Goal: Find specific page/section

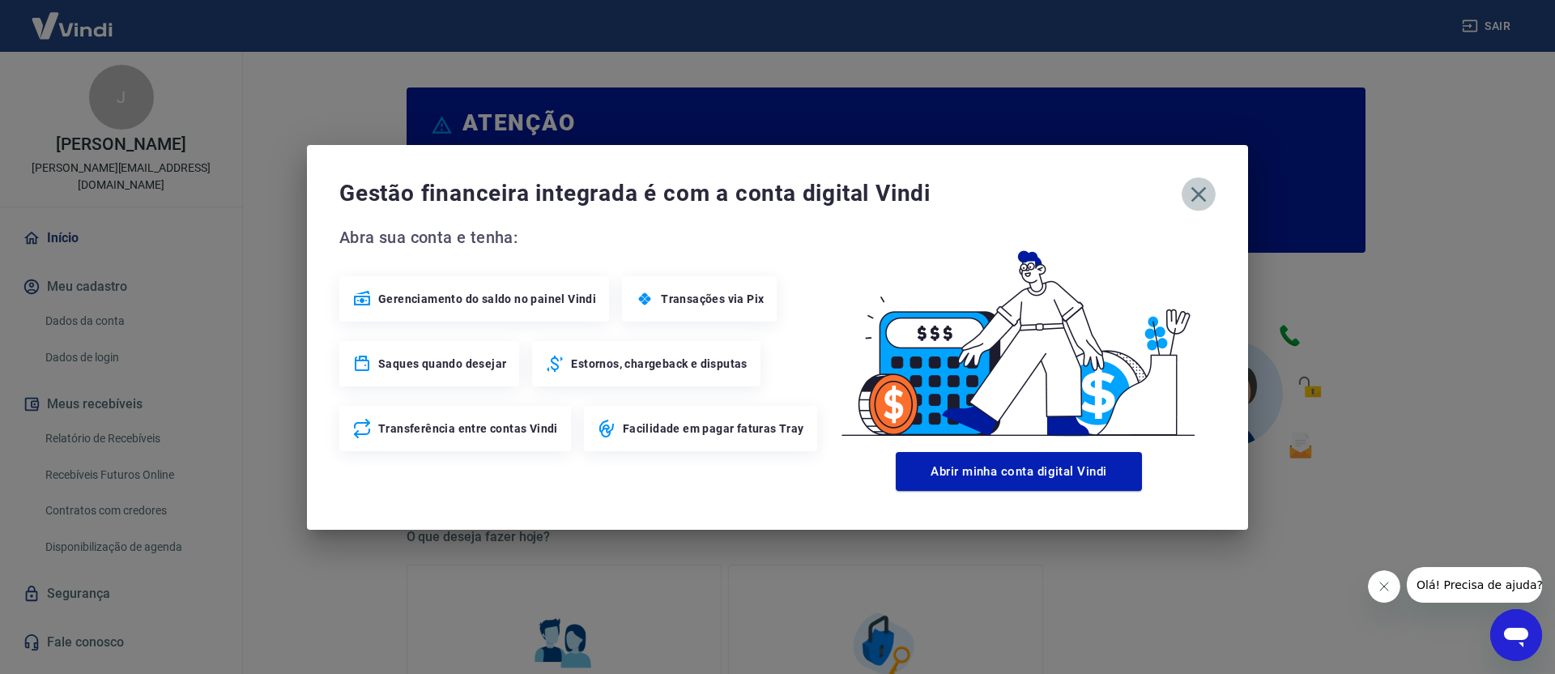
click at [1202, 190] on icon "button" at bounding box center [1198, 193] width 15 height 15
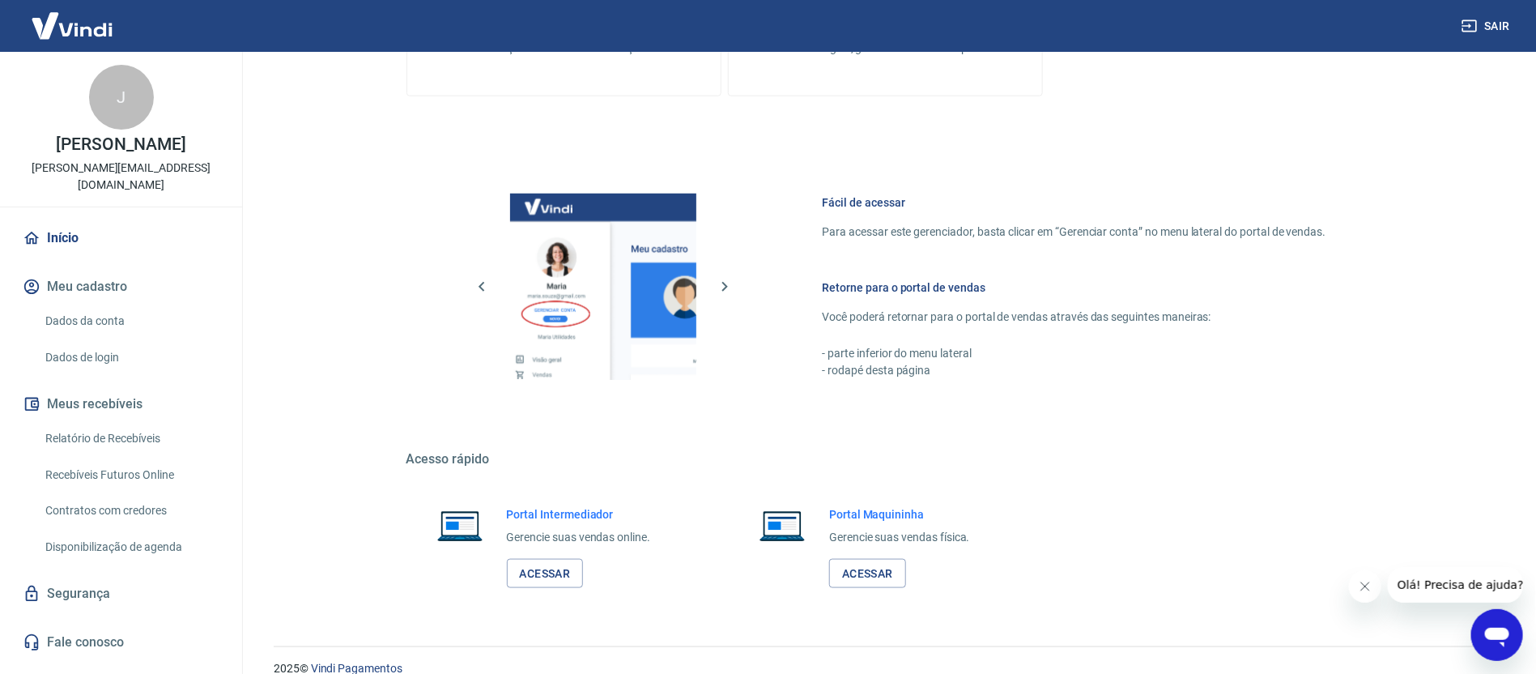
scroll to position [758, 0]
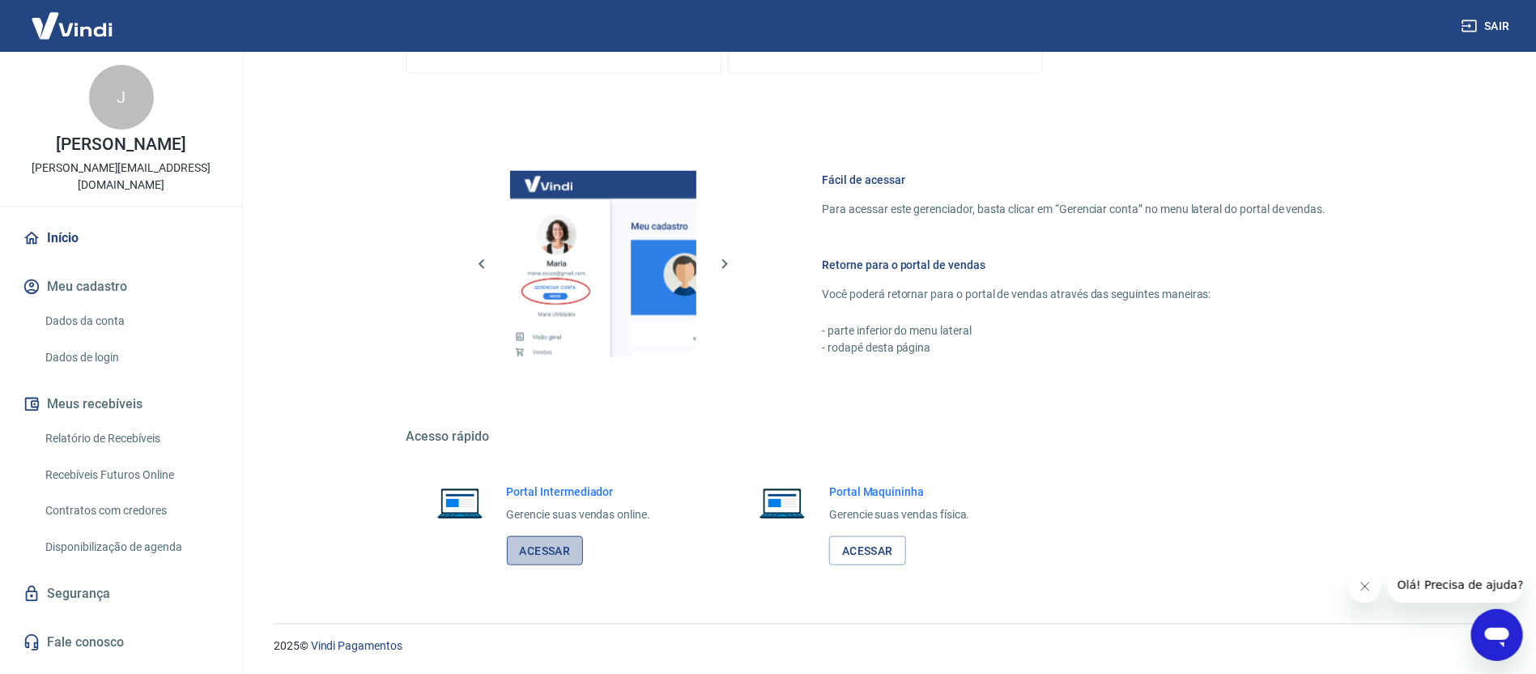
click at [545, 548] on link "Acessar" at bounding box center [545, 551] width 77 height 30
click at [555, 548] on link "Acessar" at bounding box center [545, 551] width 77 height 30
